Goal: Transaction & Acquisition: Download file/media

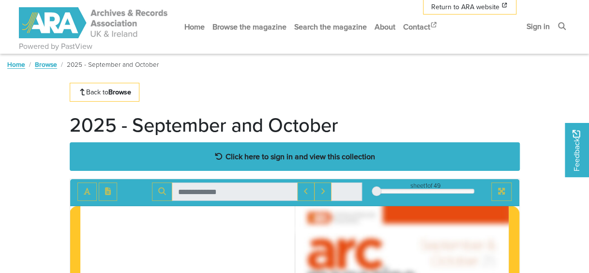
click at [298, 156] on strong "Click here to sign in and view this collection" at bounding box center [301, 156] width 150 height 11
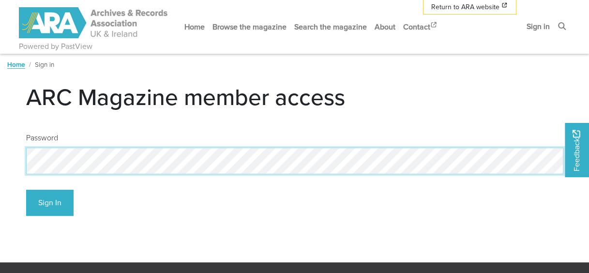
click at [0, 161] on html "Powered by PastView Menu" at bounding box center [294, 254] width 589 height 509
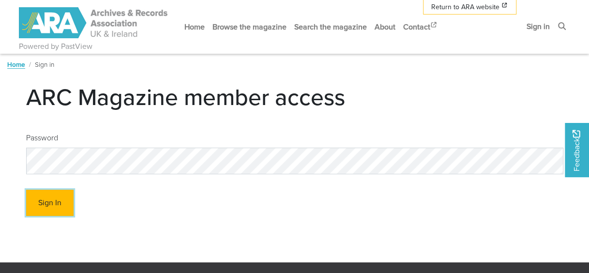
click at [62, 202] on button "Sign In" at bounding box center [49, 203] width 47 height 27
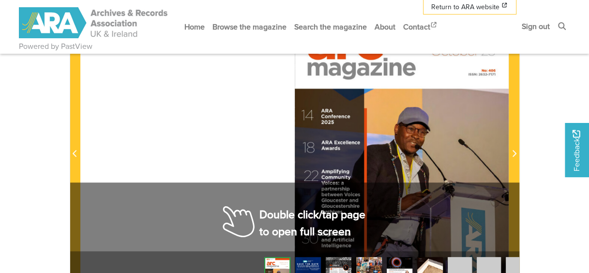
scroll to position [194, 0]
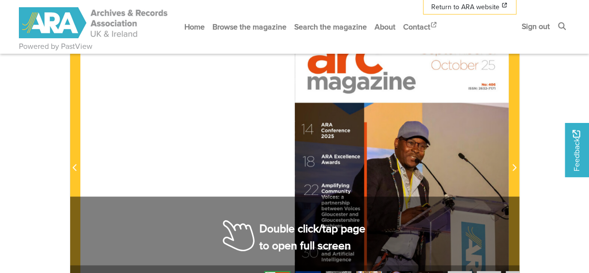
drag, startPoint x: 417, startPoint y: 156, endPoint x: 285, endPoint y: 156, distance: 131.7
click at [285, 156] on div at bounding box center [294, 162] width 429 height 303
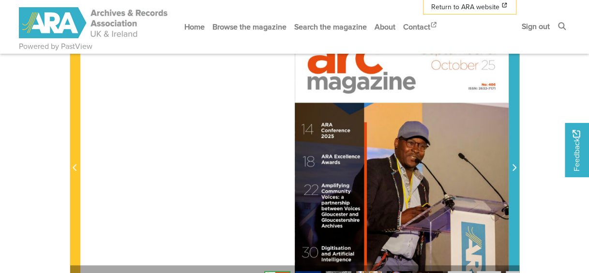
click at [511, 166] on span "Next Page" at bounding box center [514, 168] width 10 height 12
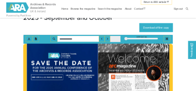
scroll to position [194, 0]
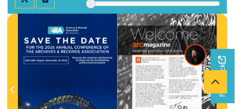
drag, startPoint x: 168, startPoint y: 72, endPoint x: 138, endPoint y: 55, distance: 34.2
click at [142, 55] on div at bounding box center [168, 84] width 100 height 141
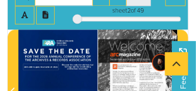
drag, startPoint x: 138, startPoint y: 70, endPoint x: 136, endPoint y: 50, distance: 19.5
click at [136, 50] on img at bounding box center [138, 85] width 80 height 113
drag, startPoint x: 132, startPoint y: 59, endPoint x: 121, endPoint y: 29, distance: 32.6
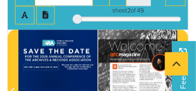
drag, startPoint x: 121, startPoint y: 29, endPoint x: 114, endPoint y: 60, distance: 31.6
click at [114, 60] on div at bounding box center [138, 86] width 80 height 113
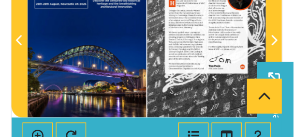
scroll to position [242, 0]
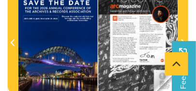
click at [159, 79] on img at bounding box center [138, 37] width 80 height 113
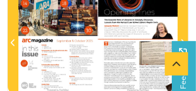
click at [166, 86] on div at bounding box center [138, 37] width 80 height 113
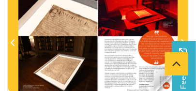
click at [168, 86] on div at bounding box center [138, 37] width 80 height 113
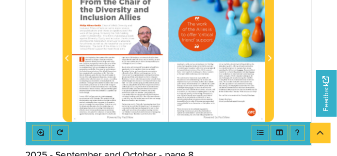
scroll to position [242, 0]
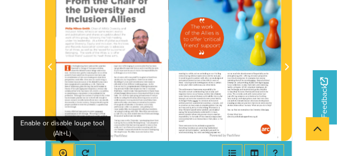
click at [64, 148] on button "Enable or disable loupe tool (Alt+L)" at bounding box center [63, 153] width 20 height 18
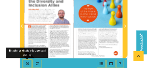
scroll to position [270, 0]
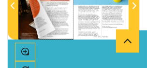
drag, startPoint x: 49, startPoint y: 15, endPoint x: 56, endPoint y: 31, distance: 16.7
click at [56, 31] on img at bounding box center [45, 0] width 55 height 78
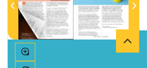
drag, startPoint x: 46, startPoint y: 22, endPoint x: 44, endPoint y: 16, distance: 5.7
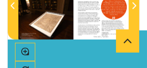
drag, startPoint x: 44, startPoint y: 16, endPoint x: 112, endPoint y: 31, distance: 69.9
click at [112, 31] on div at bounding box center [101, 0] width 55 height 78
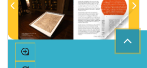
click at [128, 37] on icon "Scroll to top" at bounding box center [128, 40] width 8 height 15
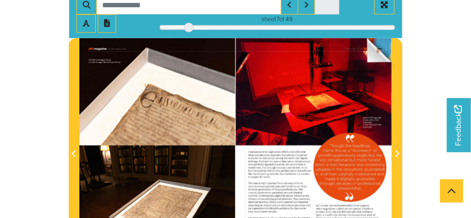
scroll to position [265, 0]
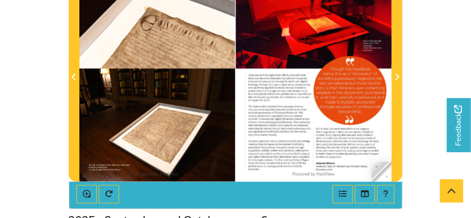
click at [387, 169] on div at bounding box center [314, 71] width 156 height 221
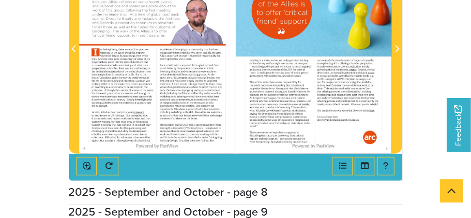
scroll to position [304, 0]
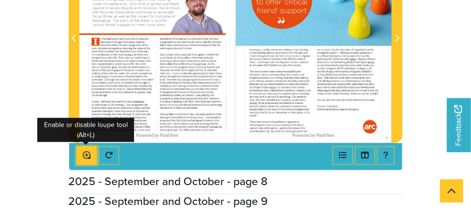
click at [79, 155] on button "Enable or disable loupe tool (Alt+L)" at bounding box center [87, 156] width 20 height 18
click at [81, 154] on button "Enable or disable loupe tool (Alt+L)" at bounding box center [87, 156] width 20 height 18
drag, startPoint x: 438, startPoint y: 28, endPoint x: 13, endPoint y: 71, distance: 427.4
click at [12, 72] on body "Powered by PastView Menu" at bounding box center [235, 130] width 471 height 868
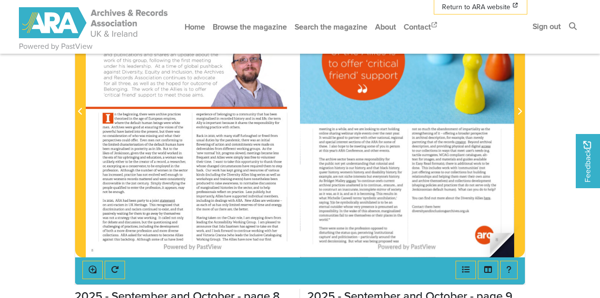
scroll to position [240, 0]
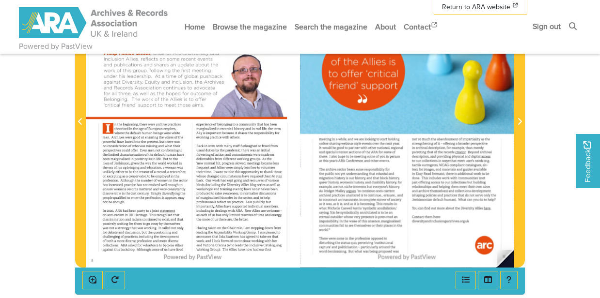
click at [486, 224] on img at bounding box center [407, 116] width 214 height 303
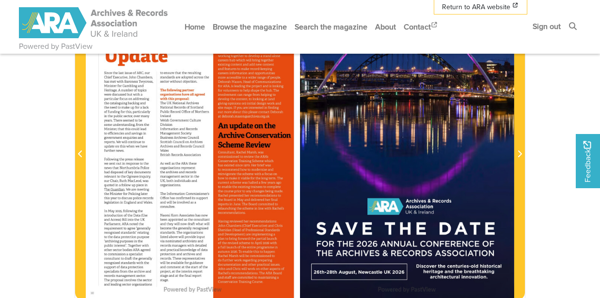
scroll to position [240, 0]
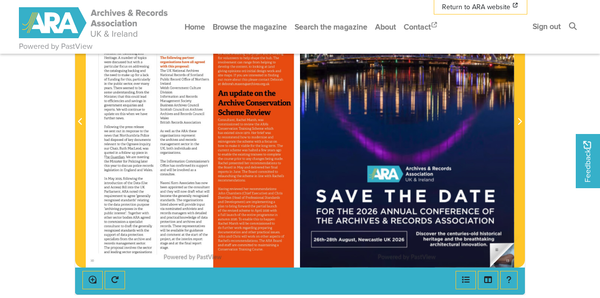
click at [498, 232] on img at bounding box center [407, 116] width 214 height 303
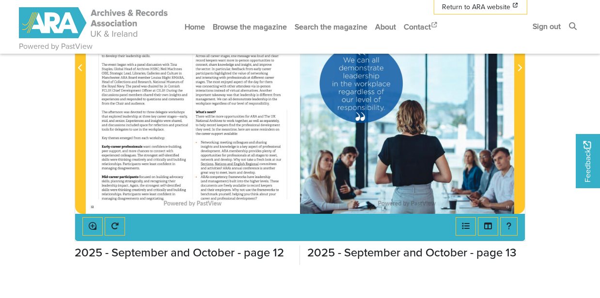
scroll to position [304, 0]
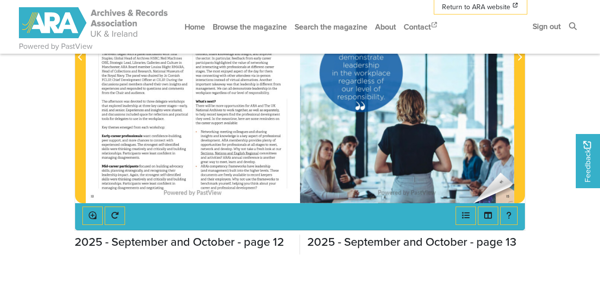
click at [500, 172] on img at bounding box center [407, 51] width 214 height 303
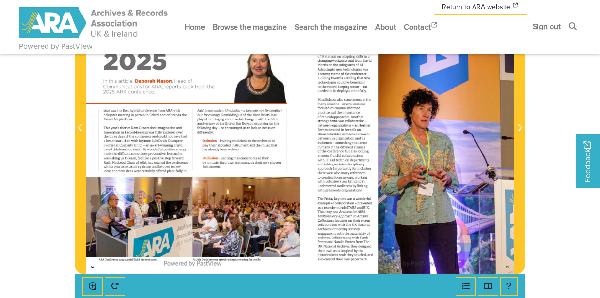
scroll to position [240, 0]
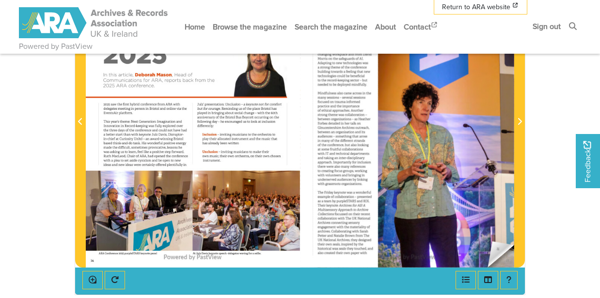
click at [492, 241] on img at bounding box center [407, 116] width 214 height 303
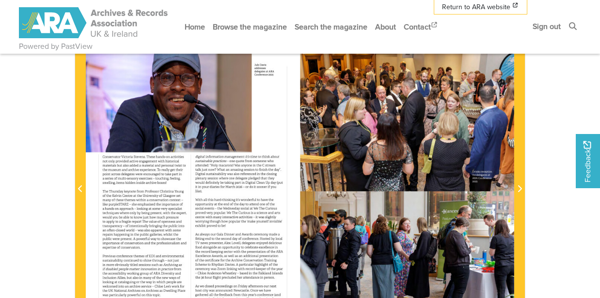
scroll to position [207, 0]
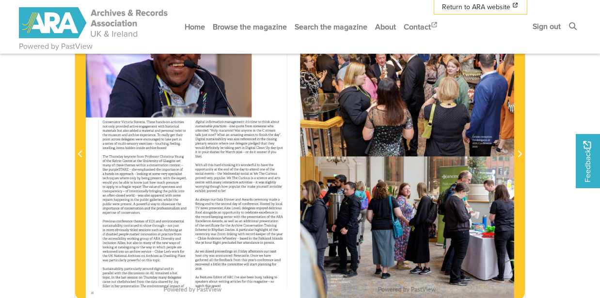
click at [499, 222] on div at bounding box center [407, 148] width 214 height 303
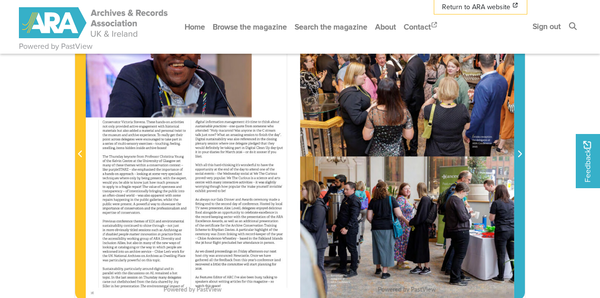
scroll to position [240, 0]
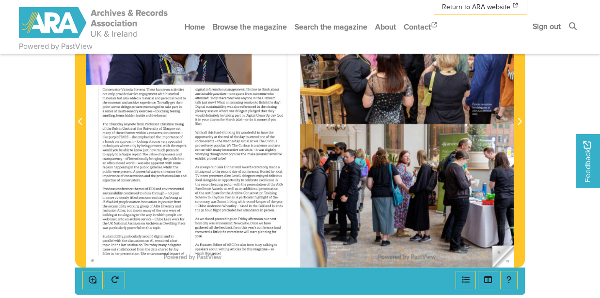
click at [508, 239] on img at bounding box center [407, 116] width 214 height 303
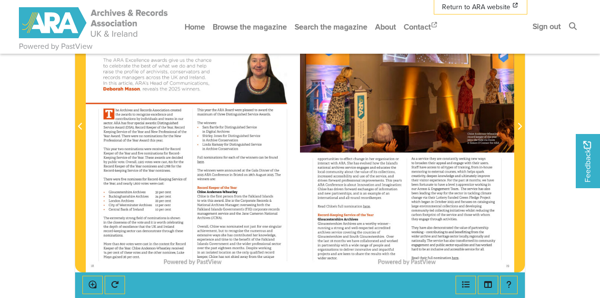
scroll to position [240, 0]
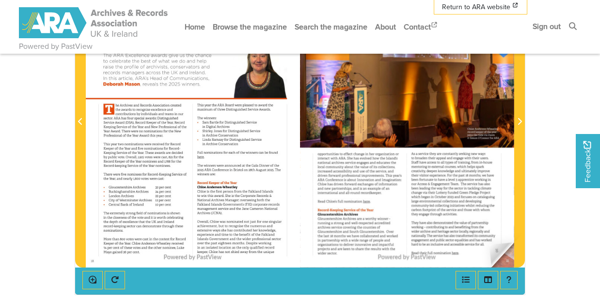
click at [489, 244] on img at bounding box center [407, 116] width 214 height 303
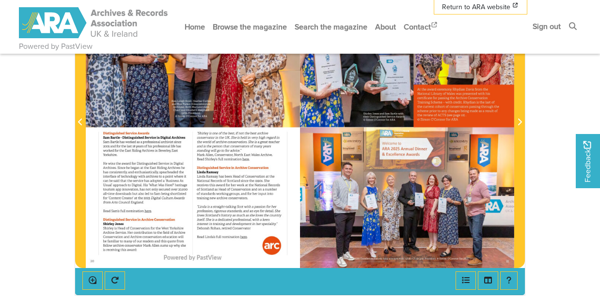
scroll to position [240, 0]
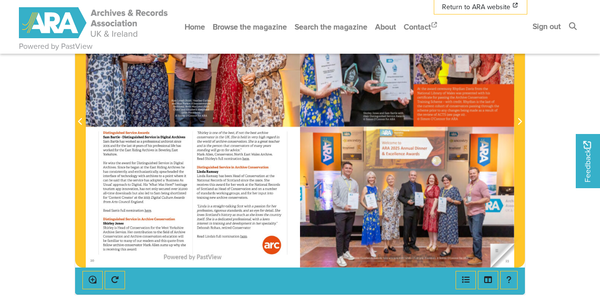
click at [479, 244] on img at bounding box center [407, 116] width 214 height 303
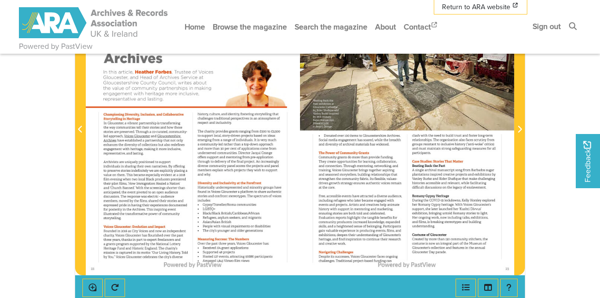
scroll to position [240, 0]
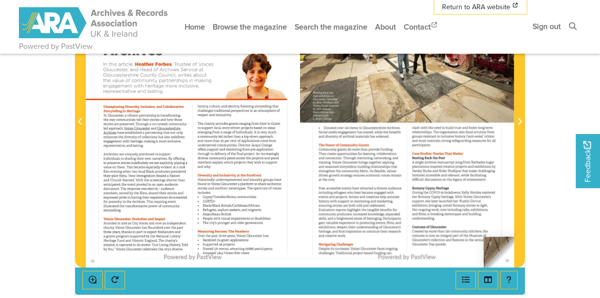
click at [483, 237] on img at bounding box center [407, 116] width 214 height 303
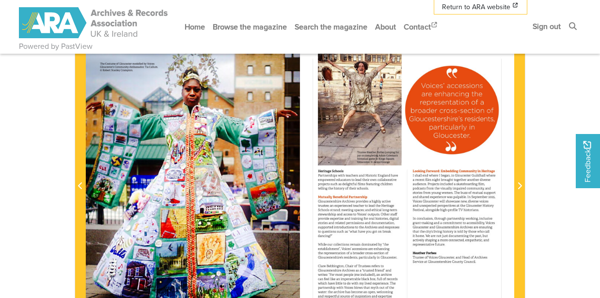
scroll to position [207, 0]
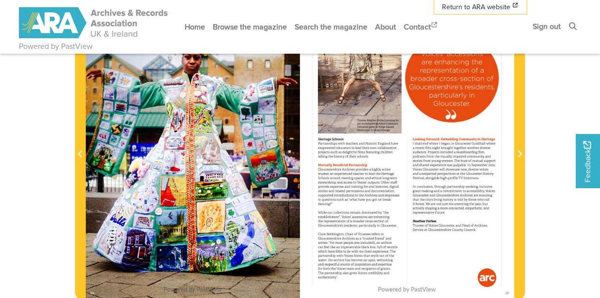
click at [491, 232] on div at bounding box center [407, 148] width 214 height 303
click at [501, 269] on img at bounding box center [407, 148] width 214 height 303
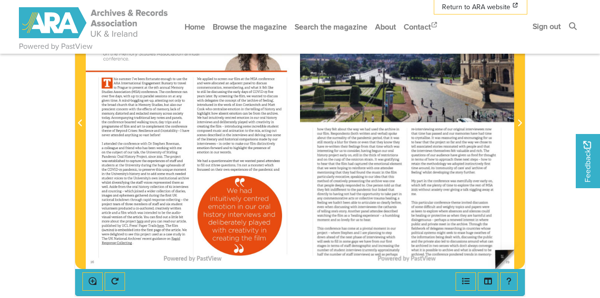
scroll to position [207, 0]
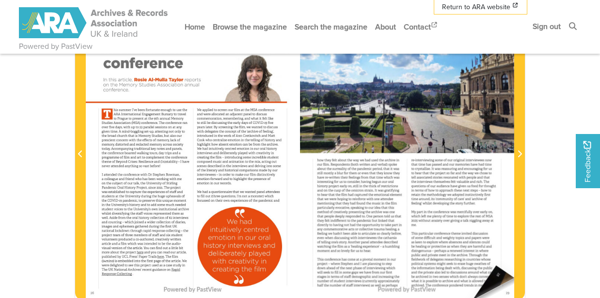
click at [496, 265] on img at bounding box center [407, 148] width 214 height 303
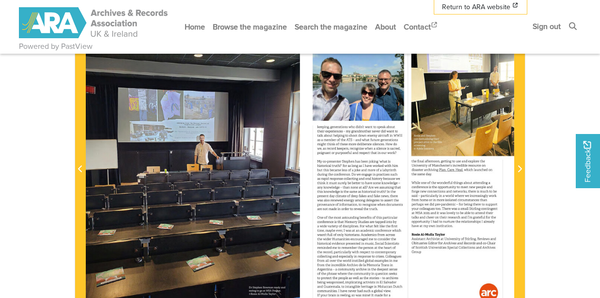
scroll to position [207, 0]
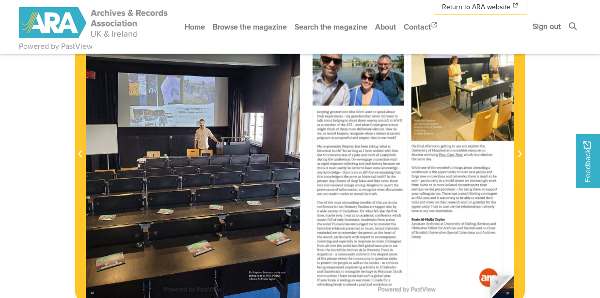
click at [493, 262] on img at bounding box center [407, 148] width 214 height 303
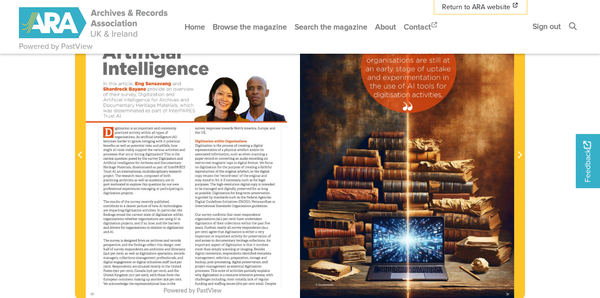
scroll to position [240, 0]
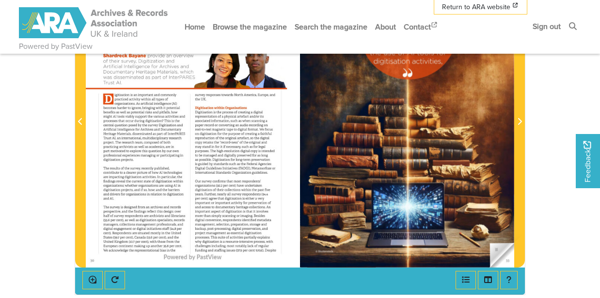
click at [493, 249] on img at bounding box center [407, 116] width 214 height 303
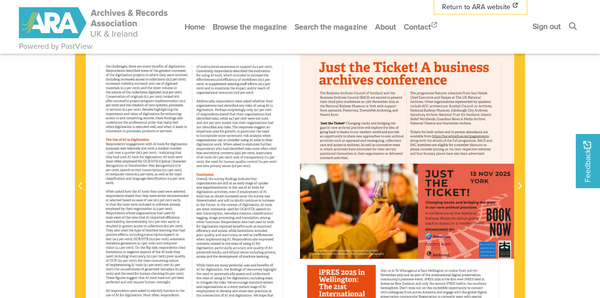
scroll to position [207, 0]
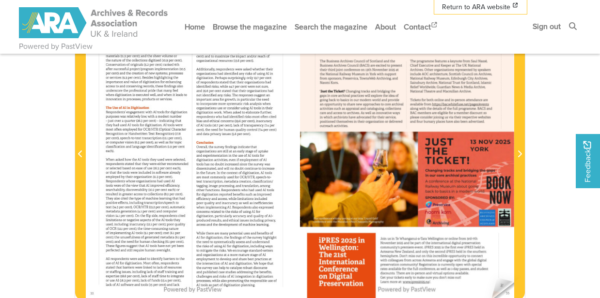
click at [497, 273] on img at bounding box center [407, 148] width 214 height 303
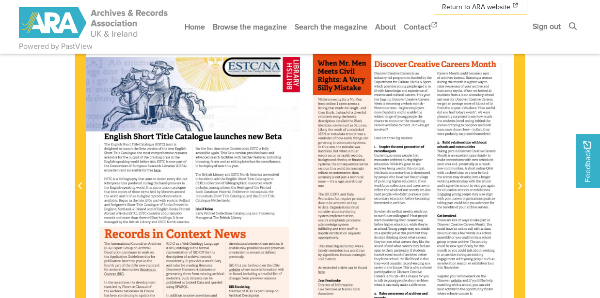
scroll to position [240, 0]
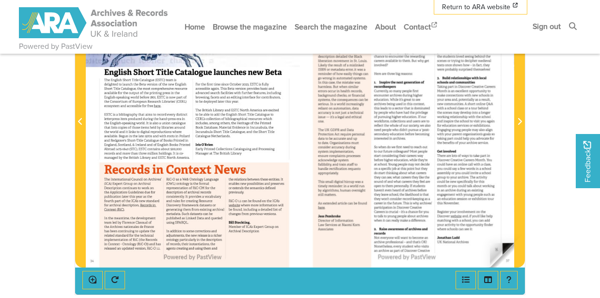
click at [507, 247] on img at bounding box center [407, 116] width 214 height 303
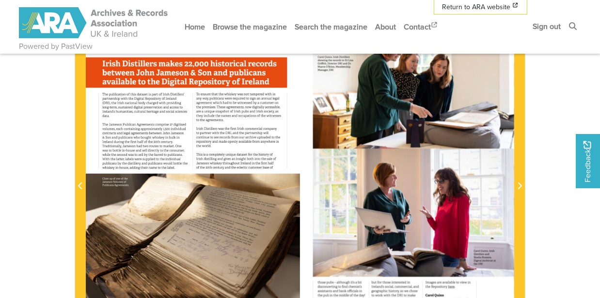
scroll to position [240, 0]
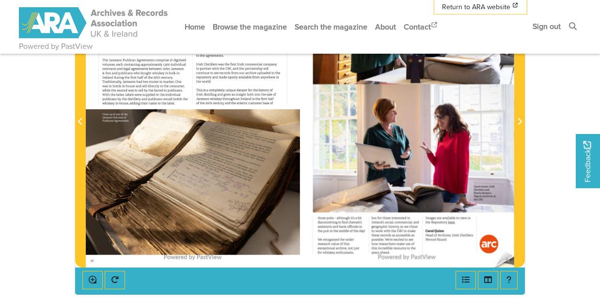
click at [505, 250] on img at bounding box center [407, 116] width 214 height 303
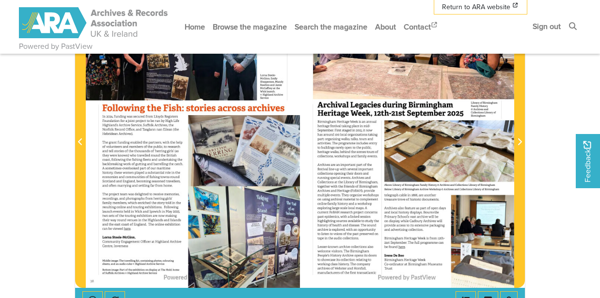
scroll to position [240, 0]
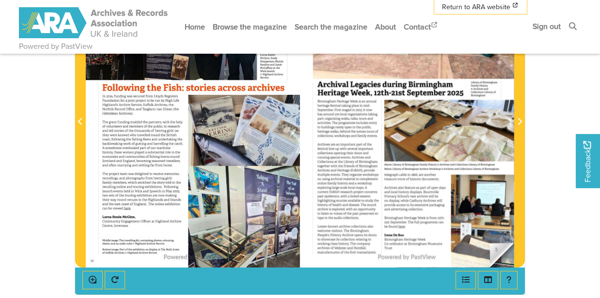
click at [502, 233] on img at bounding box center [407, 116] width 214 height 303
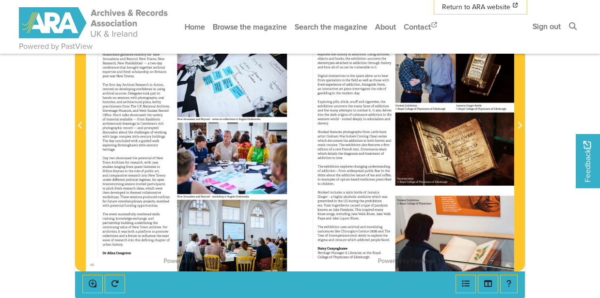
scroll to position [272, 0]
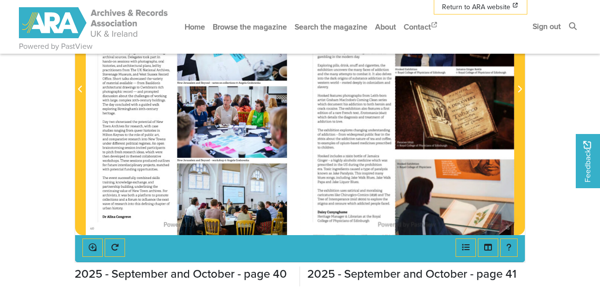
click at [502, 219] on img at bounding box center [407, 83] width 214 height 303
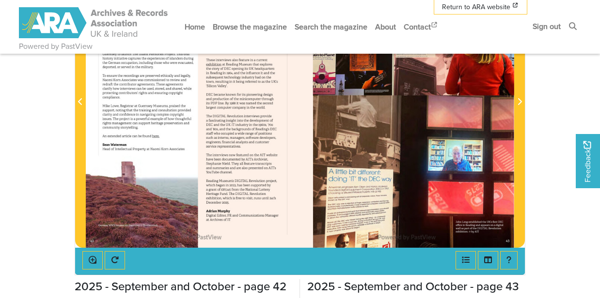
scroll to position [272, 0]
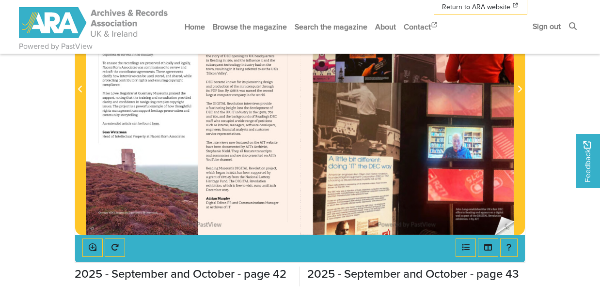
click at [501, 216] on img at bounding box center [407, 83] width 214 height 303
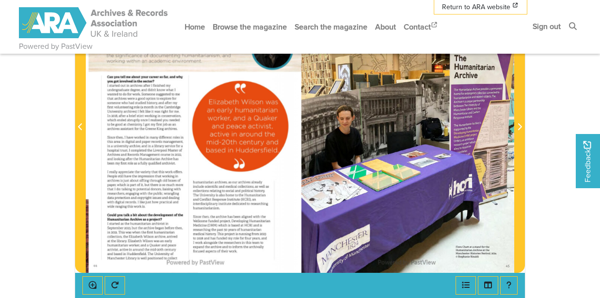
scroll to position [207, 0]
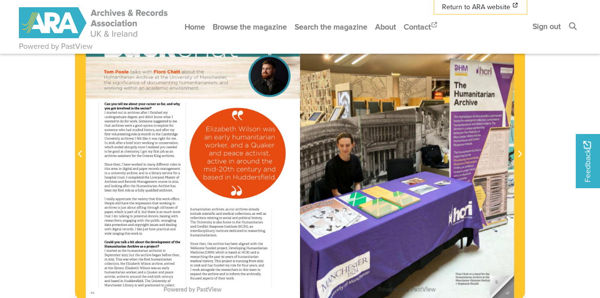
click at [504, 273] on img at bounding box center [407, 148] width 214 height 303
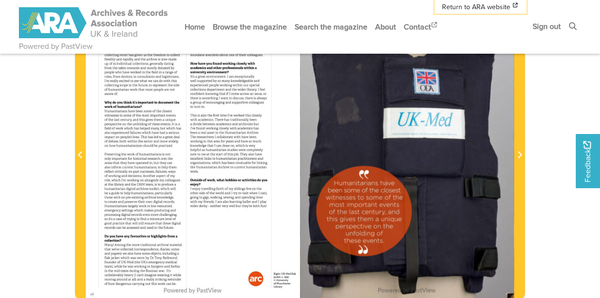
scroll to position [207, 0]
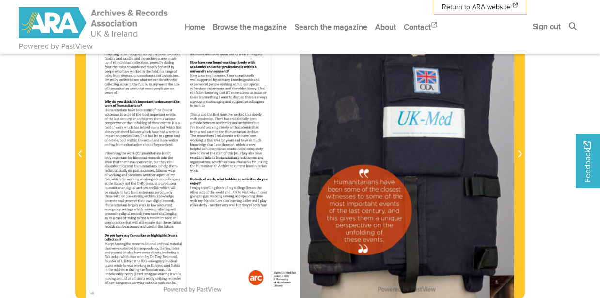
click at [502, 273] on img at bounding box center [407, 148] width 214 height 303
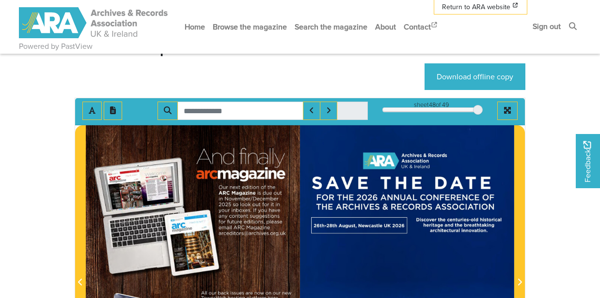
scroll to position [78, 0]
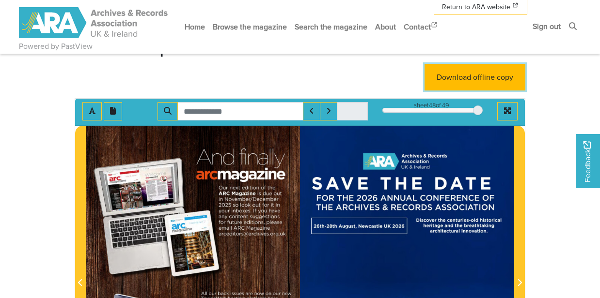
click at [472, 80] on link "Download offline copy" at bounding box center [474, 77] width 101 height 27
